Goal: Transaction & Acquisition: Purchase product/service

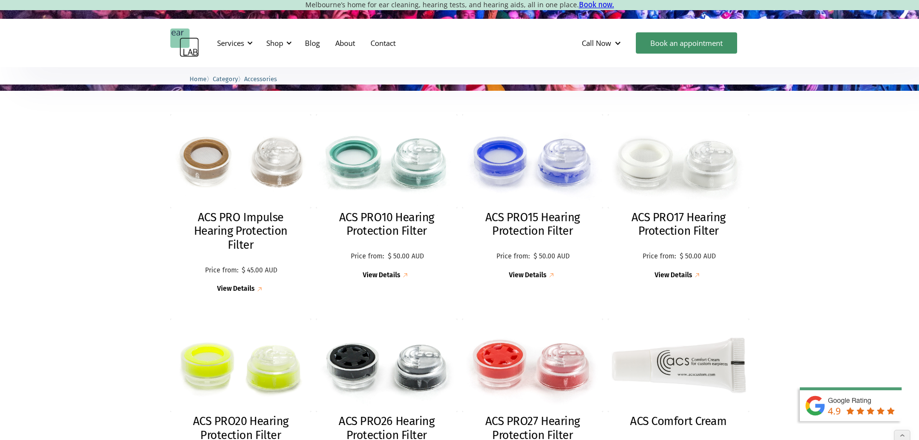
scroll to position [241, 0]
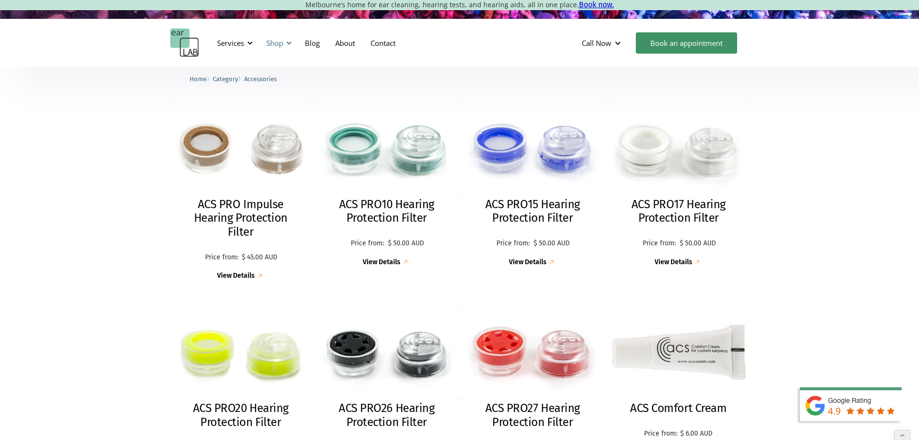
click at [267, 39] on div "Shop" at bounding box center [274, 43] width 17 height 10
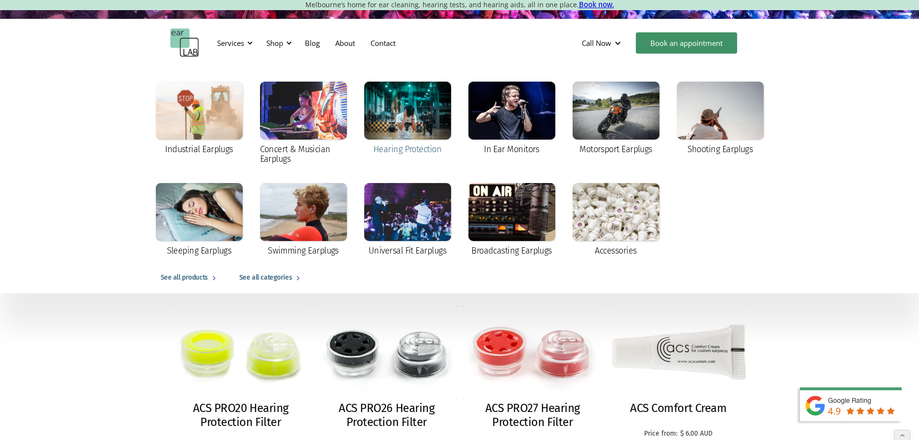
click at [404, 119] on div at bounding box center [407, 111] width 87 height 58
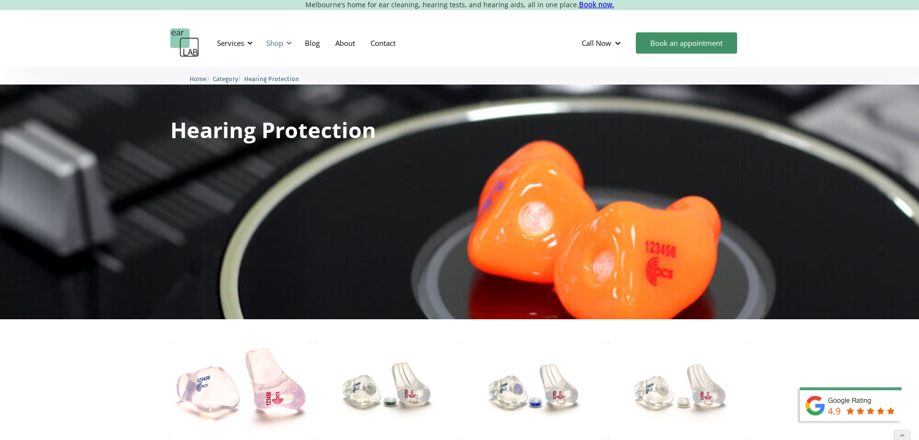
click at [275, 42] on div "Shop" at bounding box center [274, 43] width 17 height 10
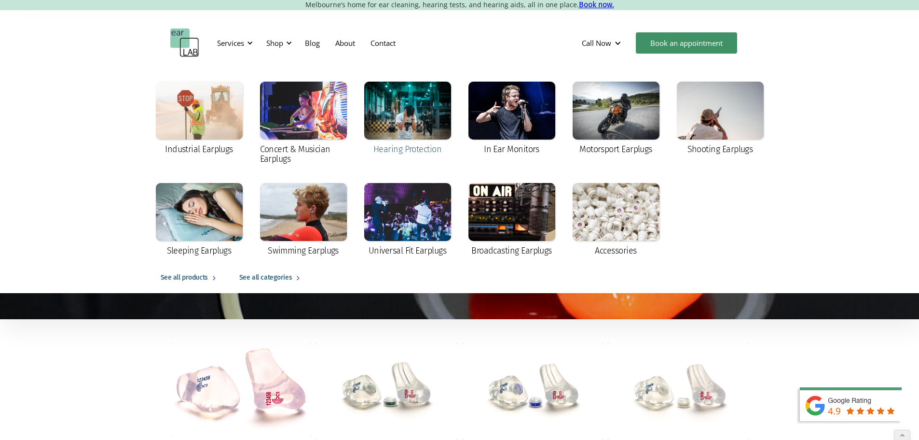
click at [414, 112] on div at bounding box center [407, 111] width 87 height 58
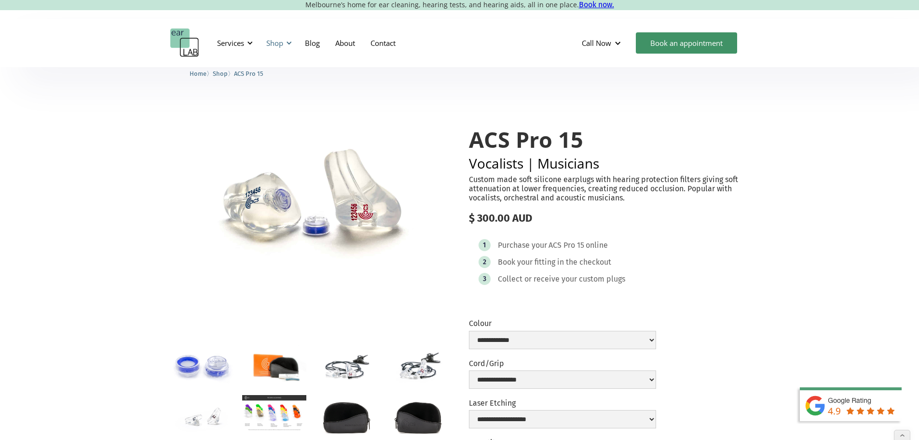
click at [273, 44] on div "Shop" at bounding box center [274, 43] width 17 height 10
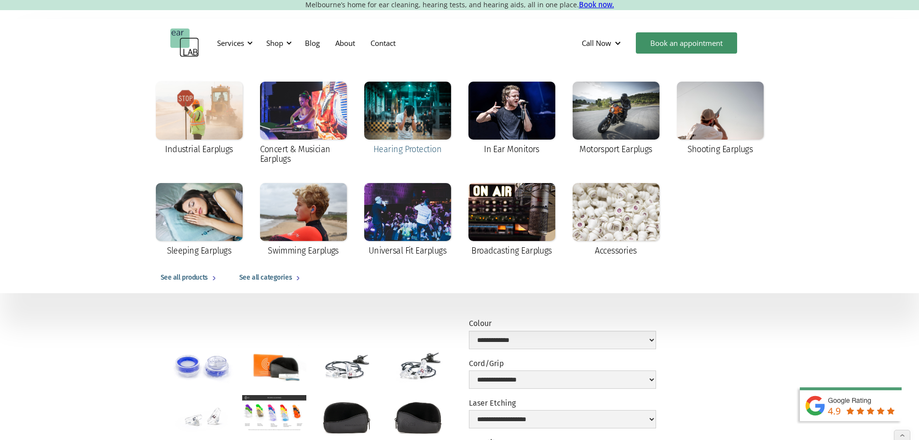
click at [417, 115] on div at bounding box center [407, 111] width 87 height 58
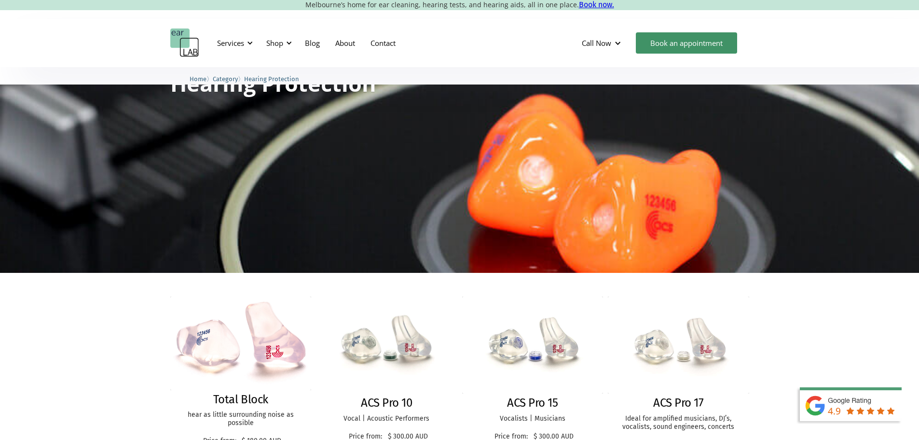
scroll to position [145, 0]
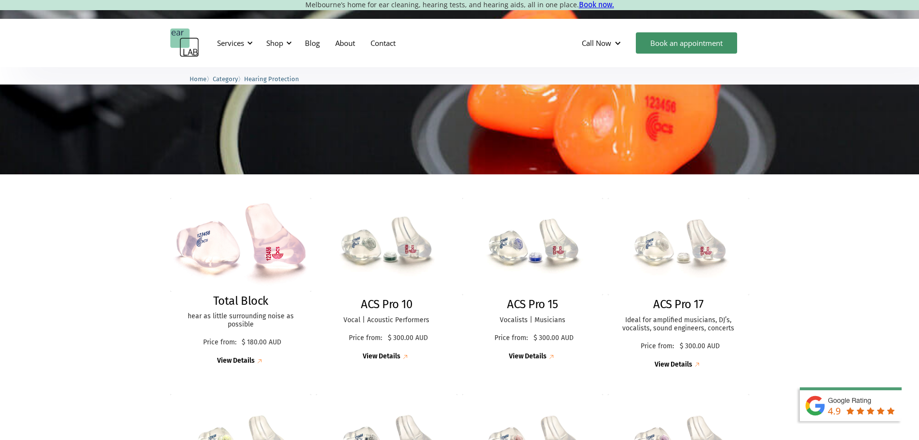
click at [666, 261] on img at bounding box center [678, 246] width 141 height 97
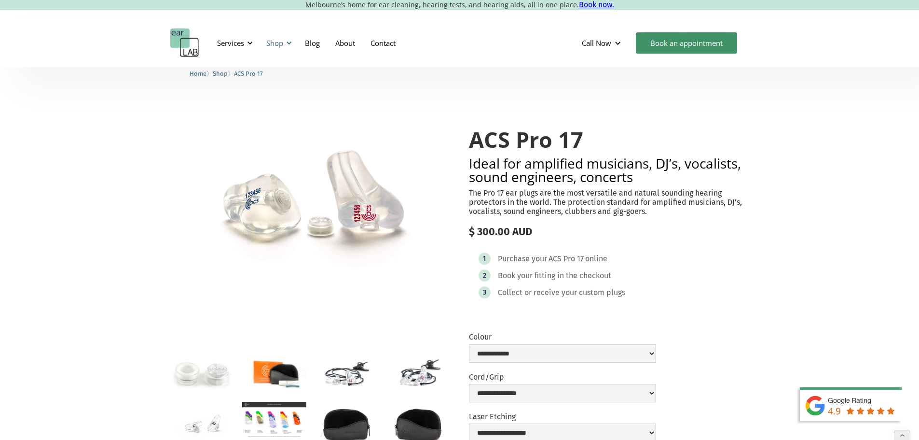
click at [284, 41] on div "Shop" at bounding box center [278, 42] width 34 height 29
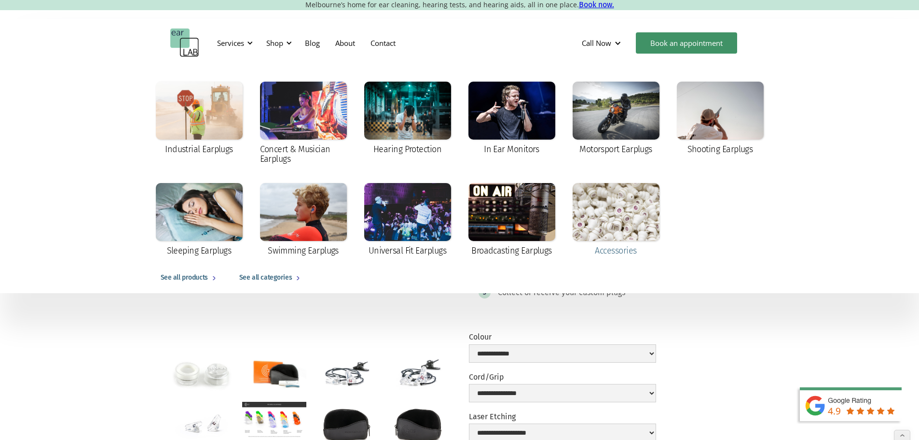
click at [600, 207] on div at bounding box center [616, 212] width 87 height 58
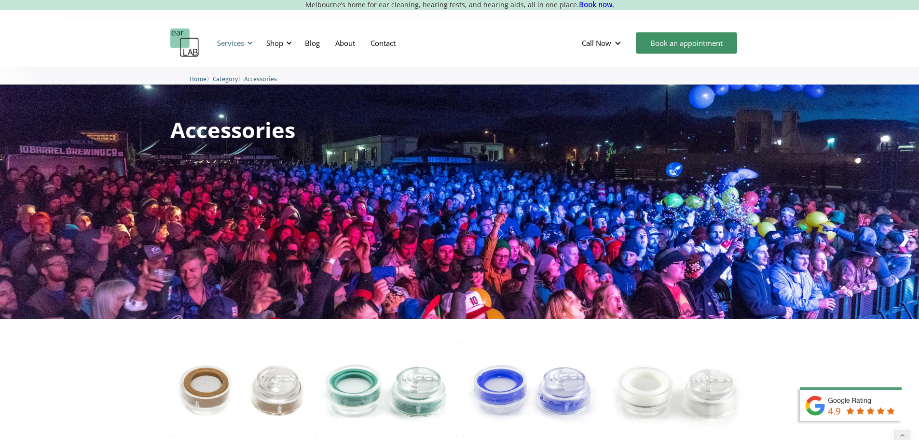
click at [232, 41] on div "Services" at bounding box center [230, 43] width 27 height 10
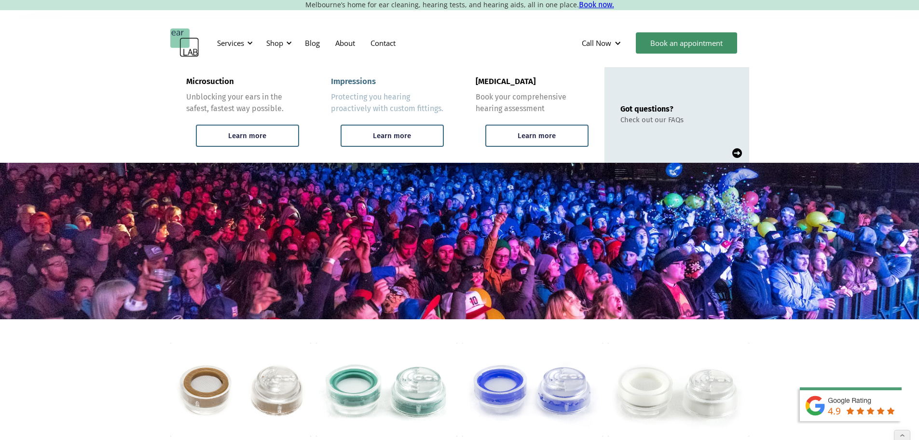
click at [364, 79] on div "Impressions" at bounding box center [353, 82] width 45 height 10
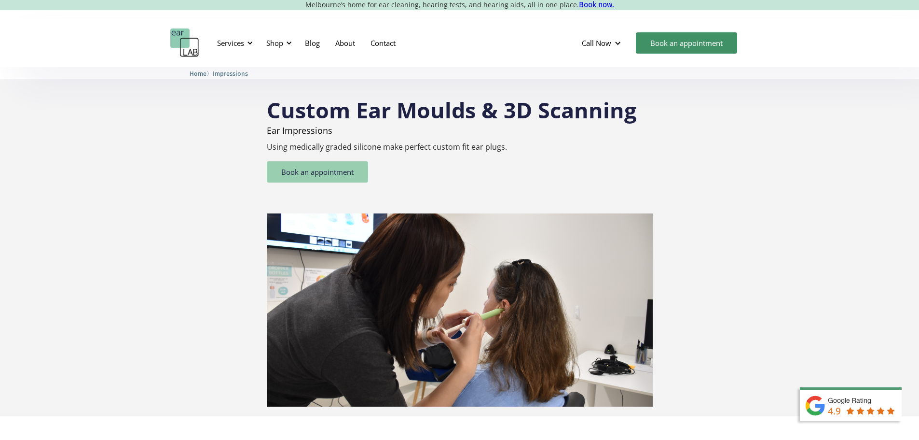
click at [317, 174] on link "Book an appointment" at bounding box center [317, 171] width 101 height 21
click at [187, 38] on img "home" at bounding box center [184, 42] width 29 height 29
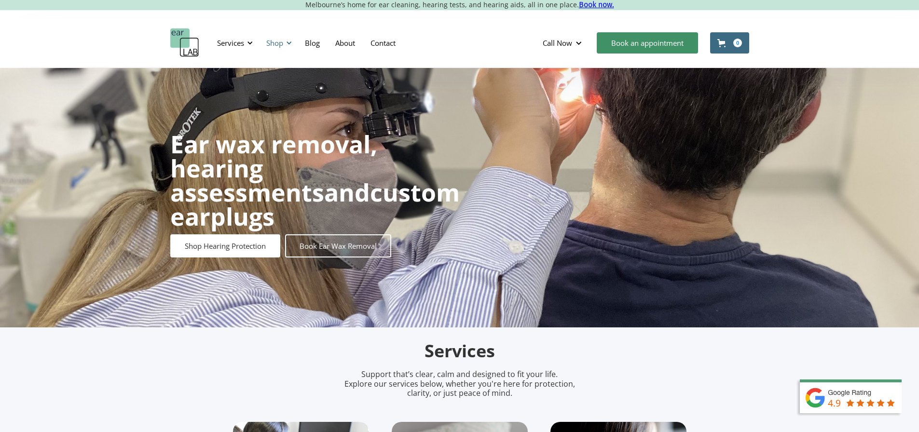
click at [273, 42] on div "Shop" at bounding box center [274, 43] width 17 height 10
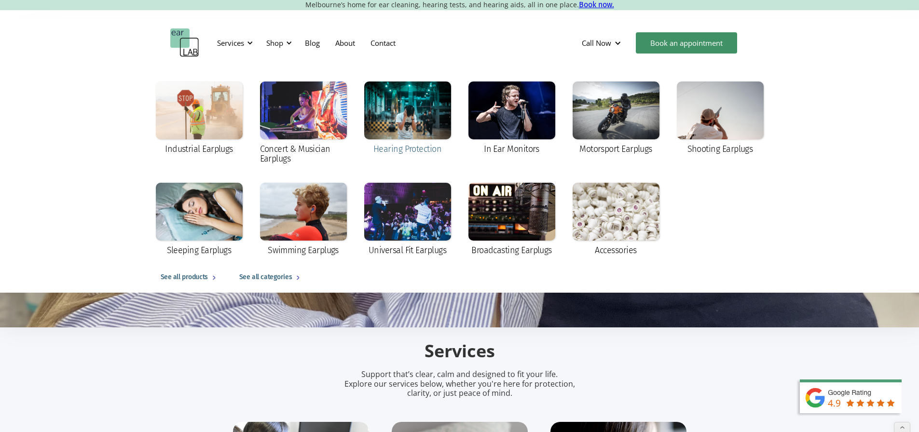
click at [411, 107] on div at bounding box center [407, 111] width 87 height 58
